Goal: Transaction & Acquisition: Purchase product/service

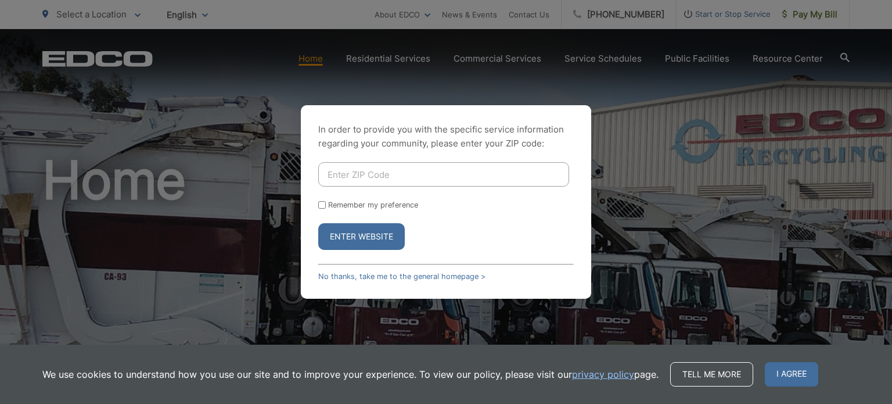
click at [364, 181] on input "Enter ZIP Code" at bounding box center [443, 174] width 251 height 24
type input "92064"
click at [374, 239] on button "Enter Website" at bounding box center [361, 236] width 87 height 27
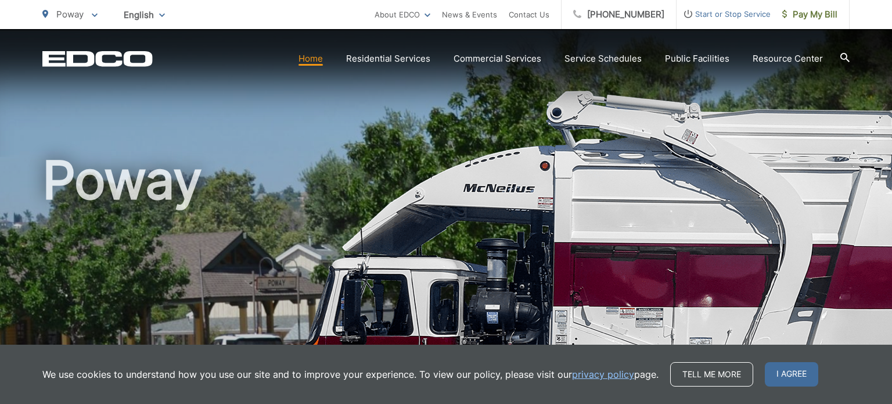
click at [642, 278] on h1 "Poway" at bounding box center [446, 335] width 808 height 368
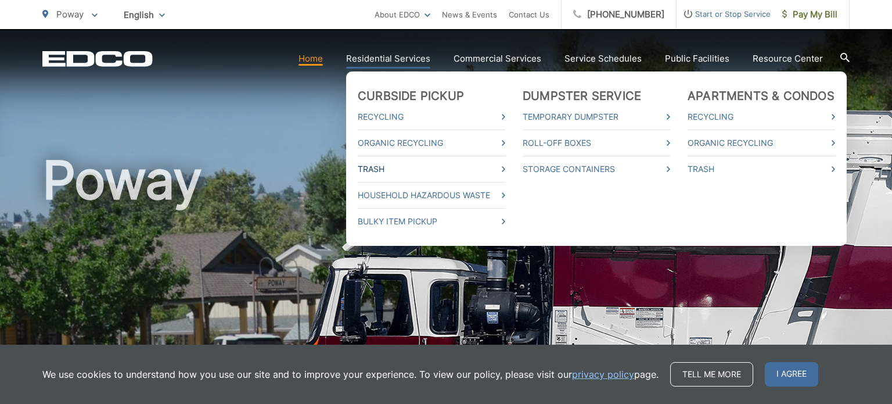
click at [389, 169] on link "Trash" at bounding box center [432, 169] width 148 height 14
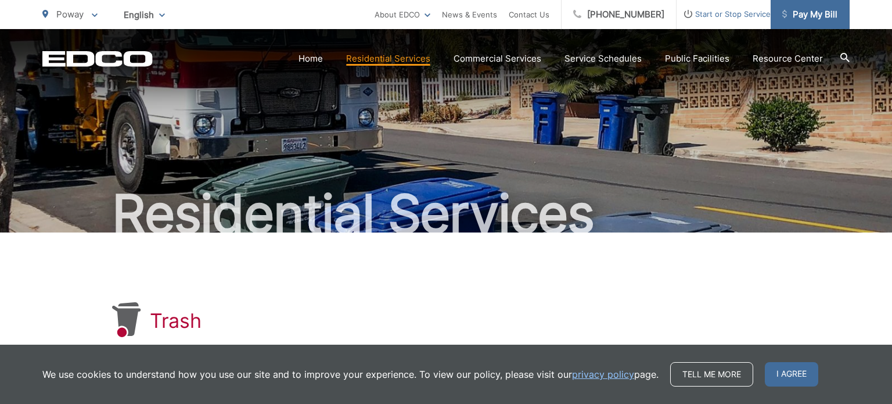
click at [811, 23] on link "Pay My Bill" at bounding box center [810, 14] width 79 height 29
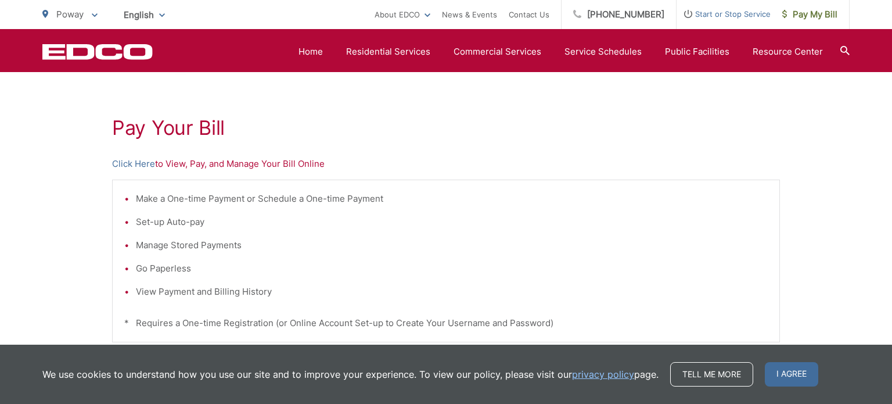
scroll to position [180, 0]
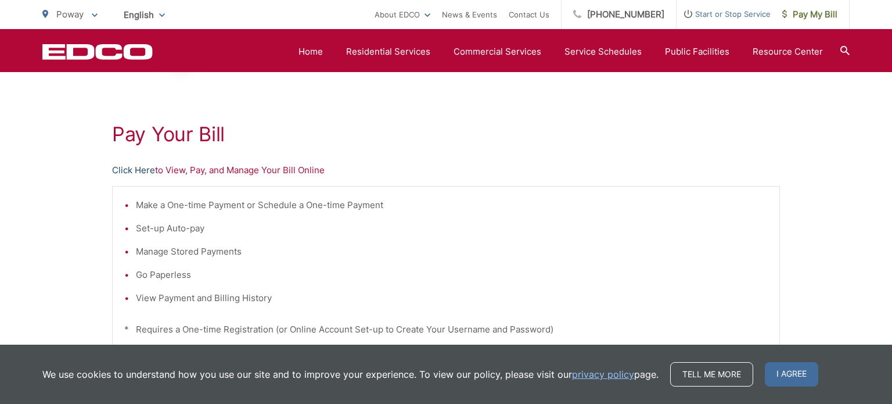
click at [128, 171] on link "Click Here" at bounding box center [133, 170] width 43 height 14
